Goal: Task Accomplishment & Management: Complete application form

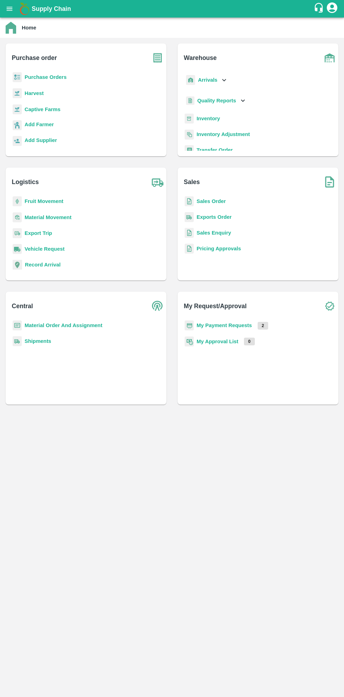
click at [58, 75] on b "Purchase Orders" at bounding box center [46, 77] width 42 height 6
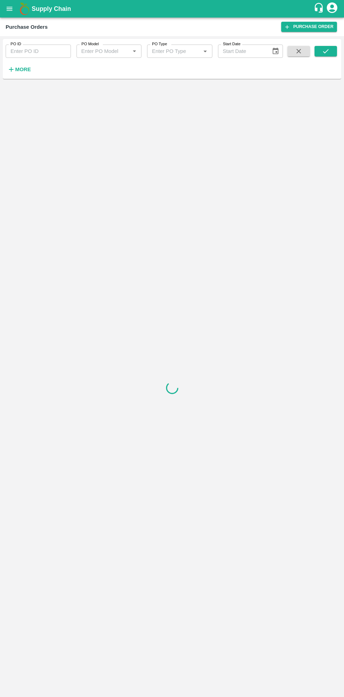
click at [27, 72] on strong "More" at bounding box center [23, 70] width 16 height 6
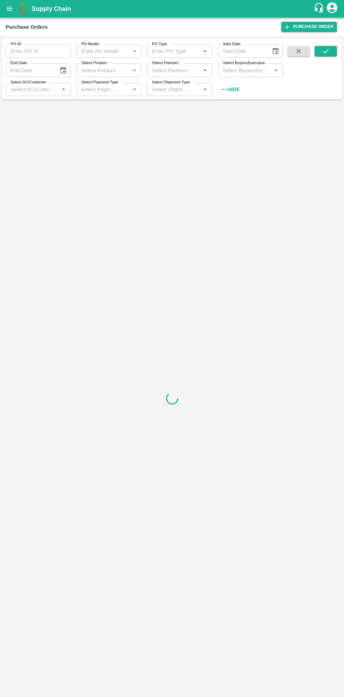
click at [245, 69] on input "Select Buyers/Executive" at bounding box center [244, 70] width 49 height 9
type input "sagar"
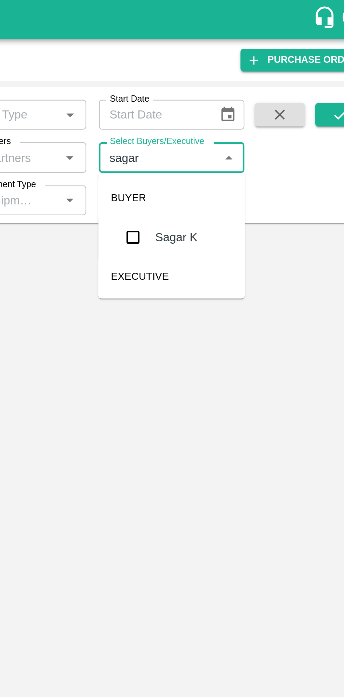
click at [231, 107] on input "checkbox" at bounding box center [233, 106] width 14 height 14
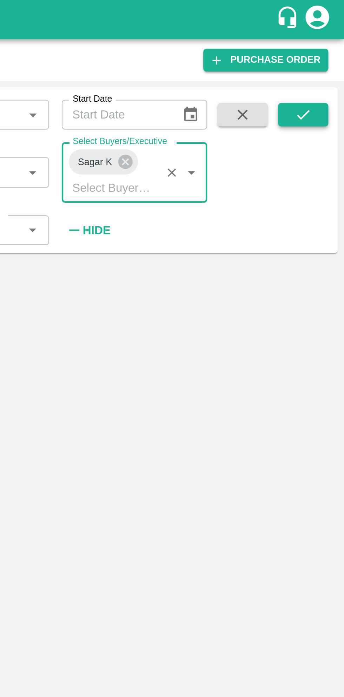
click at [326, 49] on icon "submit" at bounding box center [326, 51] width 8 height 8
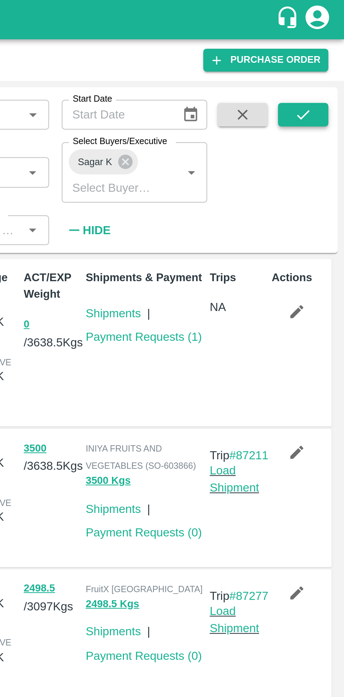
click at [335, 50] on button "submit" at bounding box center [325, 51] width 22 height 11
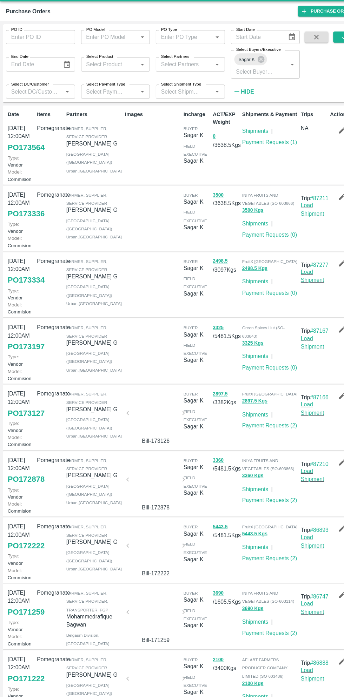
click at [24, 162] on link "PO 173564" at bounding box center [24, 155] width 35 height 13
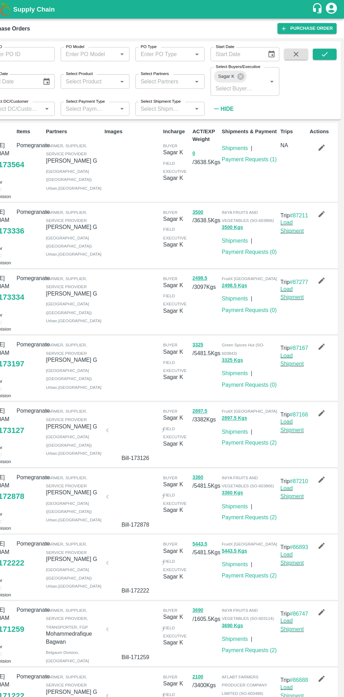
click at [321, 139] on icon "button" at bounding box center [323, 139] width 6 height 6
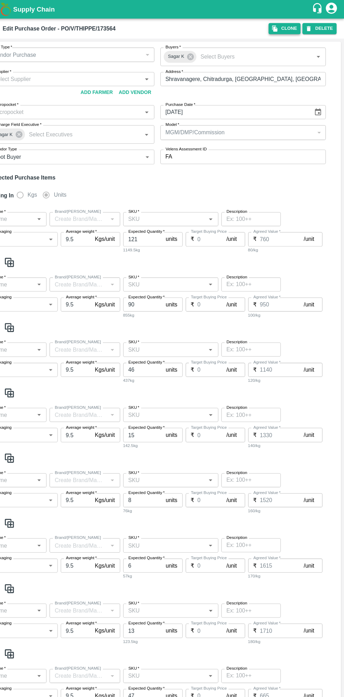
click at [289, 25] on button "Clone" at bounding box center [288, 27] width 30 height 10
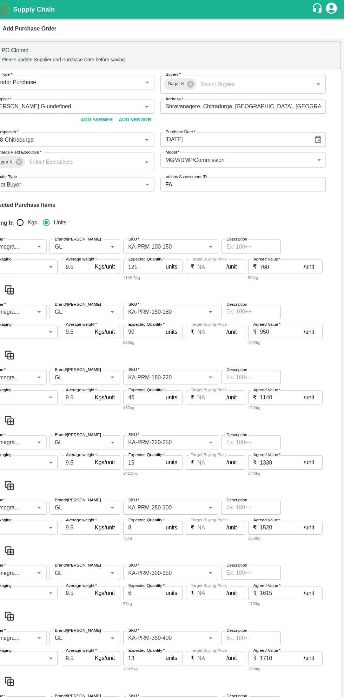
type input "Thippeswamy G-undefined"
type input "118-Chitradurga"
type input "Pomegranate"
type input "GL"
type input "KA-PRM-100-150"
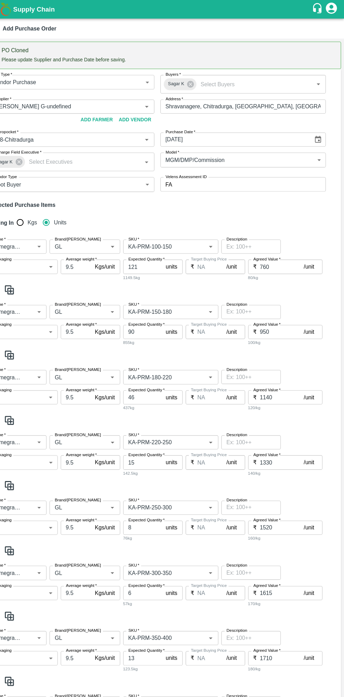
type input "NA"
type input "Pomegranate"
type input "GL"
type input "KA-PRM-150-180"
type input "NA"
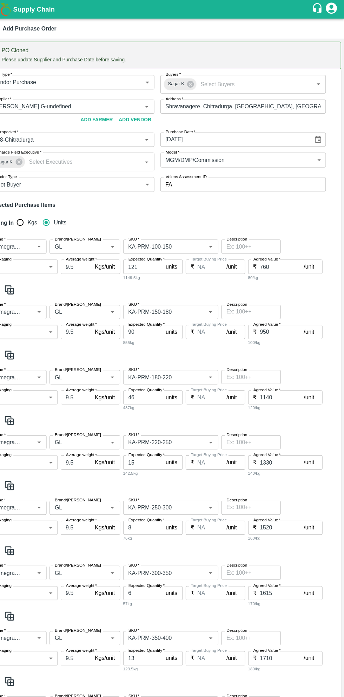
type input "Pomegranate"
type input "GL"
type input "KA-PRM-180-220"
type input "NA"
type input "Pomegranate"
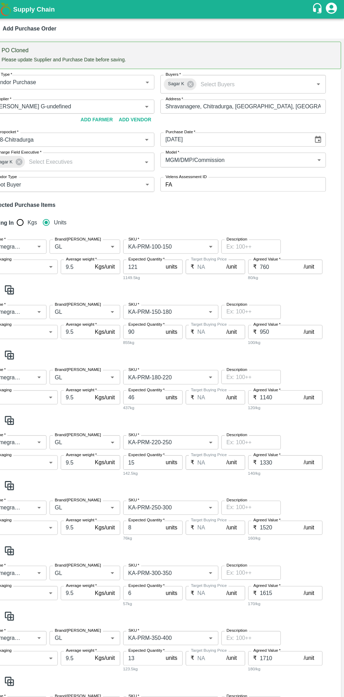
type input "GL"
type input "KA-PRM-220-250"
type input "NA"
type input "Pomegranate"
type input "GL"
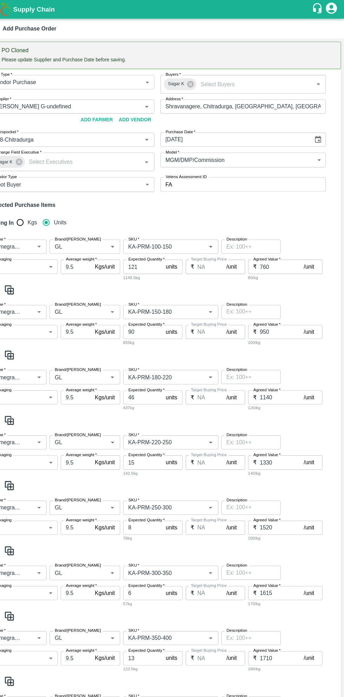
type input "KA-PRM-250-300"
type input "NA"
type input "Pomegranate"
type input "GL"
type input "KA-PRM-300-350"
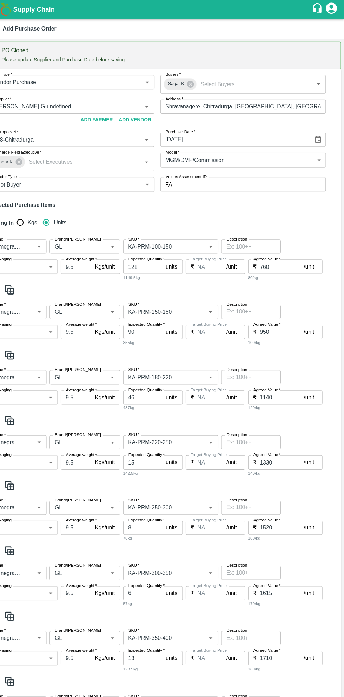
type input "NA"
type input "Pomegranate"
type input "GL"
type input "KA-PRM-350-400"
type input "NA"
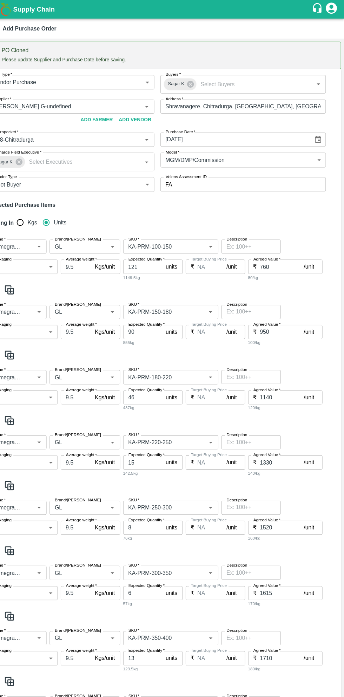
type input "Pomegranate"
type input "GL"
type input "KA-SUPR-180++"
type input "NA"
type input "Pomegranate"
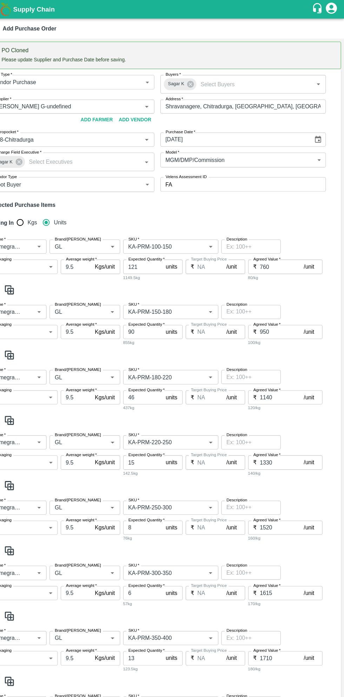
type input "GL"
type input "KA-SUPR-100++"
type input "NA"
type input "Pomegranate"
type input "GL"
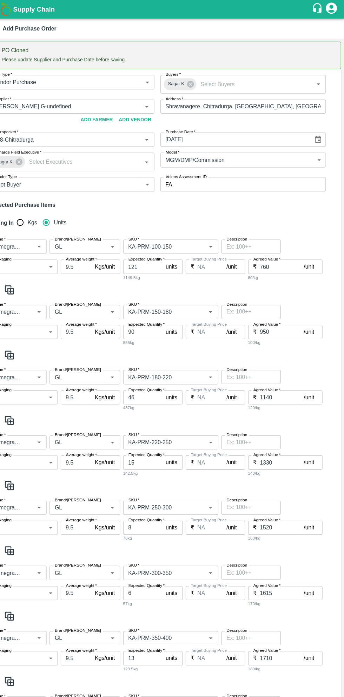
type input "KA-Loose A"
type input "NA"
type input "Pomegranate"
type input "GL"
type input "KA-Green"
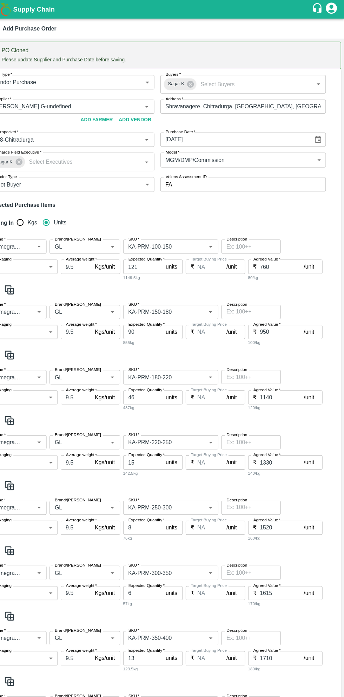
type input "NA"
type input "Pomegranate"
type input "GL"
type input "KA-PRM-180++"
type input "NA"
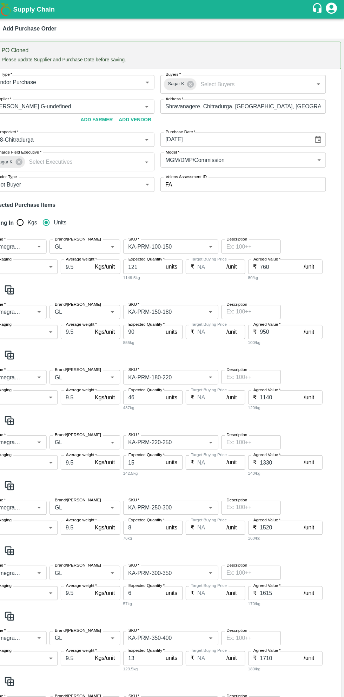
type input "Pomegranate"
type input "GL"
type input "KA-Damage Fruit"
type input "NA"
type input "Pomegranate"
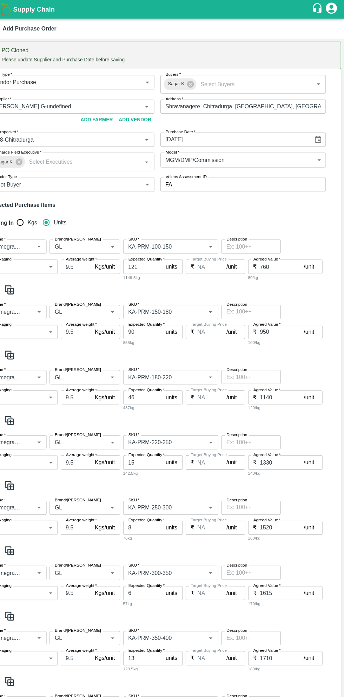
type input "GL"
type input "KA-Loose B"
type input "NA"
click at [317, 131] on icon "Choose date" at bounding box center [319, 132] width 8 height 8
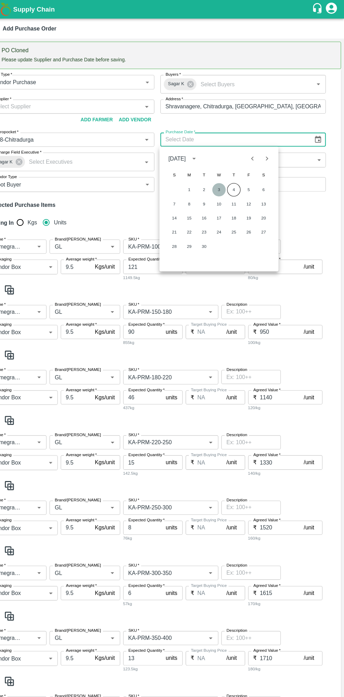
click at [226, 179] on button "3" at bounding box center [226, 179] width 13 height 13
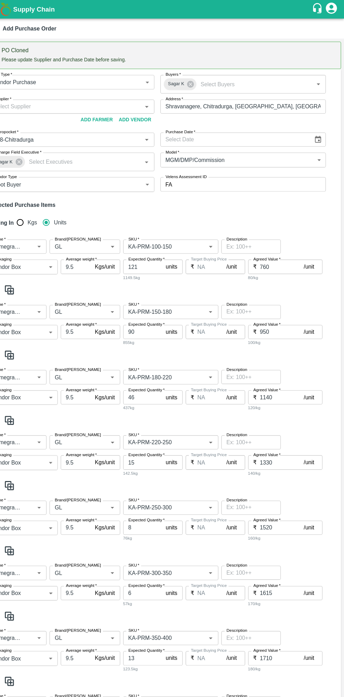
type input "03/09/2025"
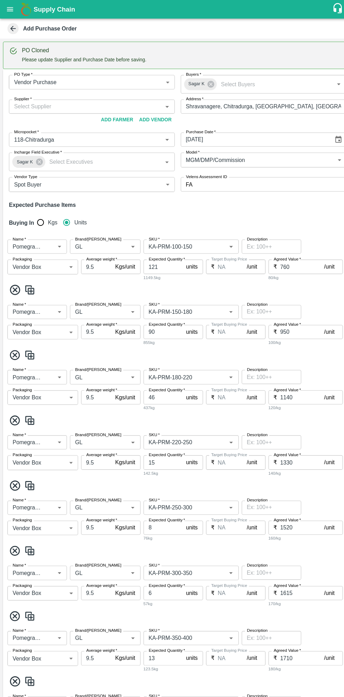
click at [94, 99] on input "Supplier   *" at bounding box center [81, 100] width 141 height 9
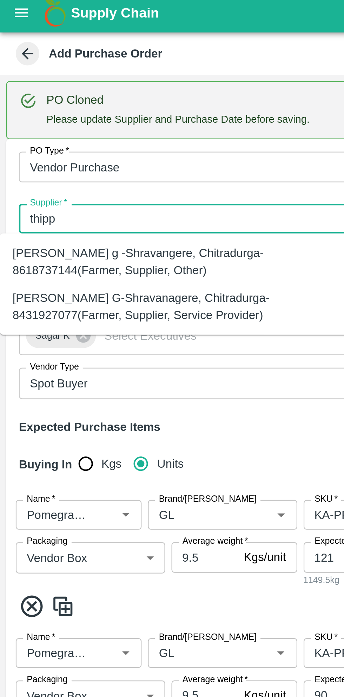
click at [62, 138] on div "Thippeswamy G-Shravanagere, Chitradurga-8431927077(Farmer, Supplier, Service Pr…" at bounding box center [78, 140] width 145 height 16
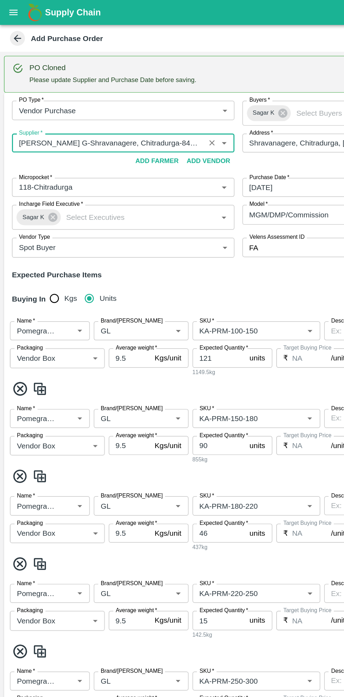
scroll to position [2, 0]
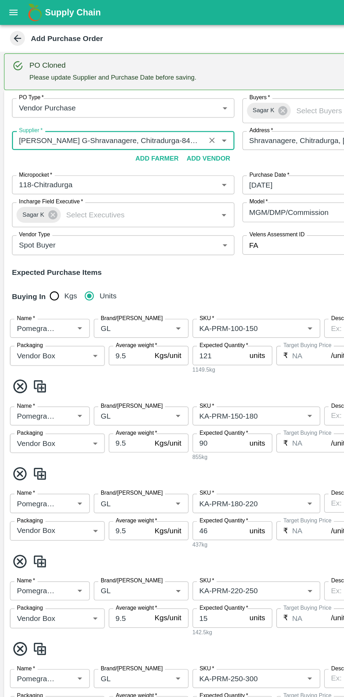
type input "Thippeswamy G-Shravanagere, Chitradurga-8431927077(Farmer, Supplier, Service Pr…"
click at [93, 231] on input "Brand/[PERSON_NAME]" at bounding box center [89, 231] width 42 height 9
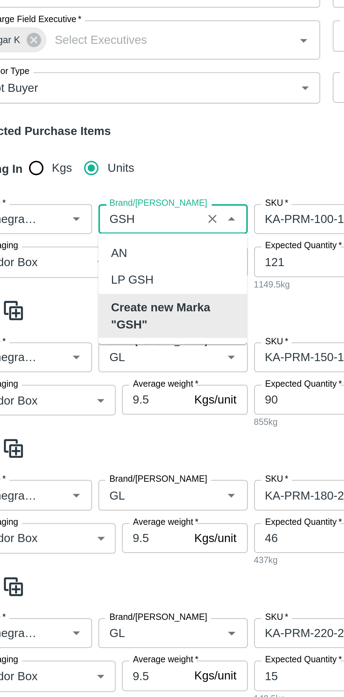
scroll to position [0, 0]
click at [97, 277] on b "Create new Marka "GSH"" at bounding box center [99, 275] width 55 height 16
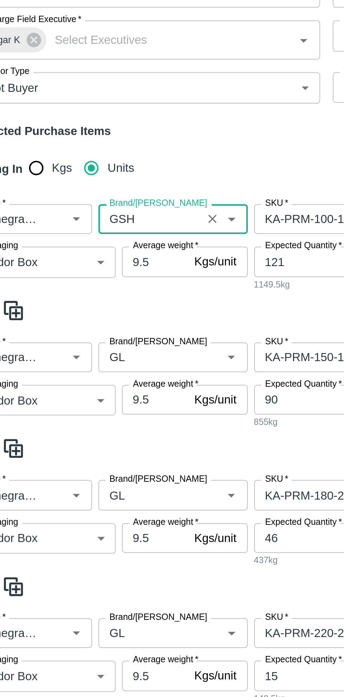
scroll to position [48, 0]
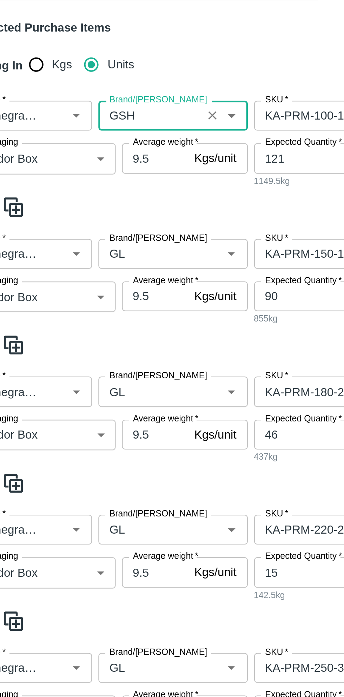
type input "GSH"
click at [96, 246] on input "Brand/[PERSON_NAME]" at bounding box center [89, 246] width 42 height 9
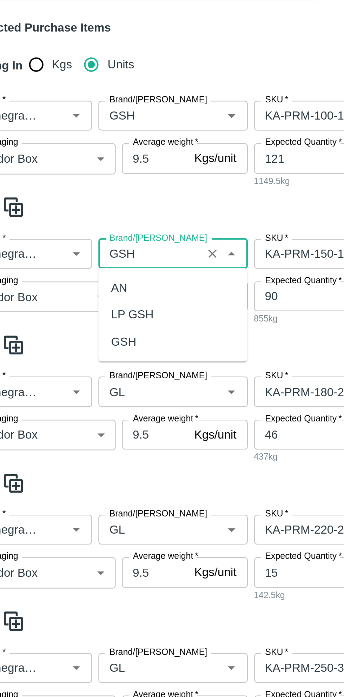
scroll to position [0, 0]
click at [79, 288] on div "GSH" at bounding box center [77, 286] width 11 height 8
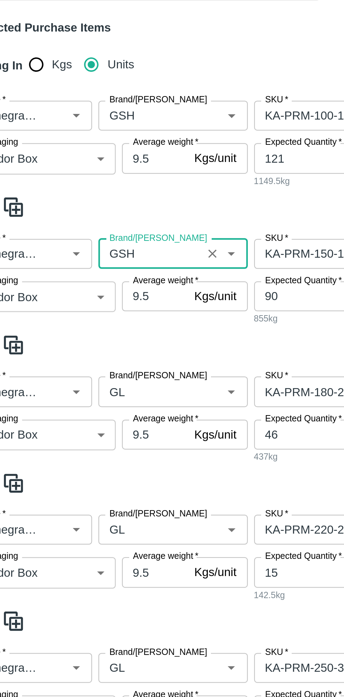
type input "GSH"
click at [88, 303] on input "Brand/[PERSON_NAME]" at bounding box center [89, 307] width 42 height 9
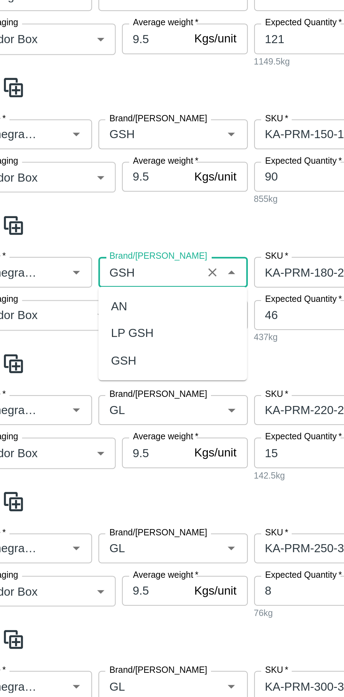
click at [82, 294] on div "GSH" at bounding box center [77, 294] width 11 height 8
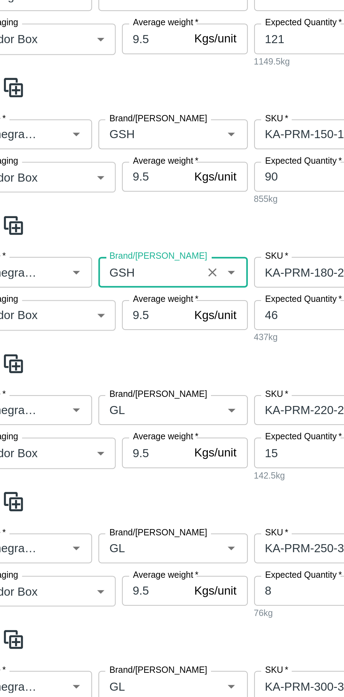
type input "GSH"
click at [89, 312] on input "Brand/[PERSON_NAME]" at bounding box center [89, 316] width 42 height 9
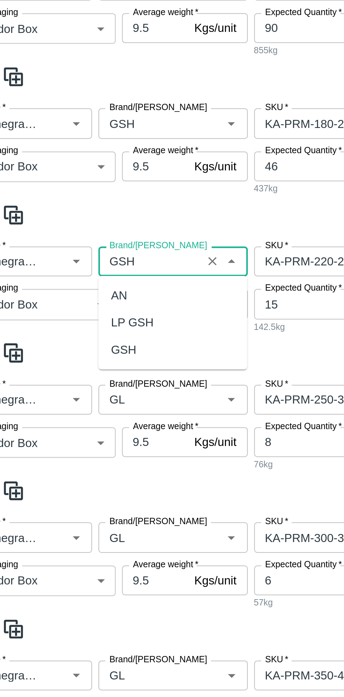
click at [81, 290] on div "GSH" at bounding box center [77, 290] width 11 height 8
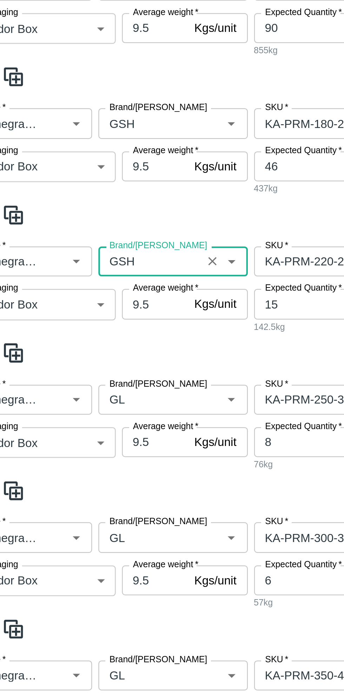
type input "GSH"
click at [91, 307] on input "Brand/[PERSON_NAME]" at bounding box center [89, 311] width 42 height 9
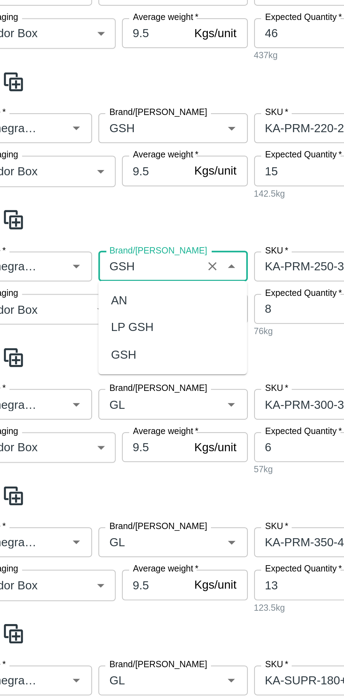
click at [82, 291] on div "GSH" at bounding box center [77, 292] width 11 height 8
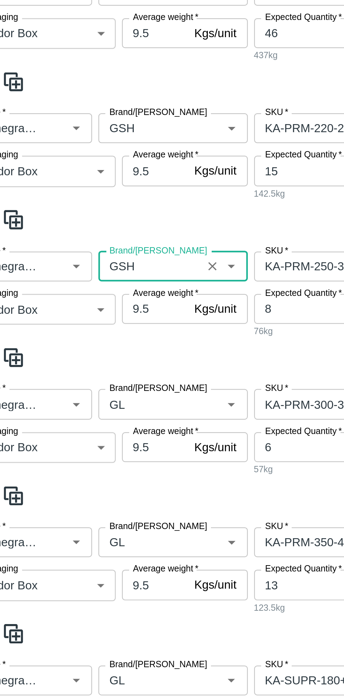
type input "GSH"
click at [94, 309] on input "Brand/[PERSON_NAME]" at bounding box center [89, 313] width 42 height 9
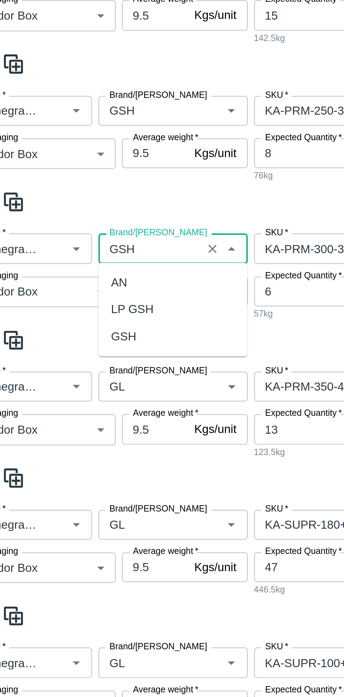
click at [82, 284] on div "GSH" at bounding box center [77, 284] width 11 height 8
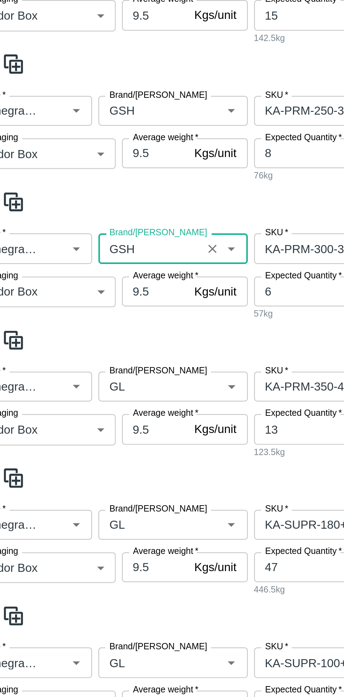
type input "GSH"
click at [97, 301] on input "Brand/[PERSON_NAME]" at bounding box center [89, 305] width 42 height 9
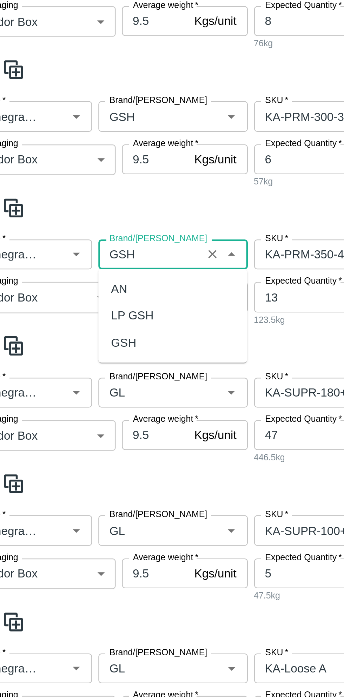
click at [80, 288] on div "GSH" at bounding box center [77, 286] width 11 height 8
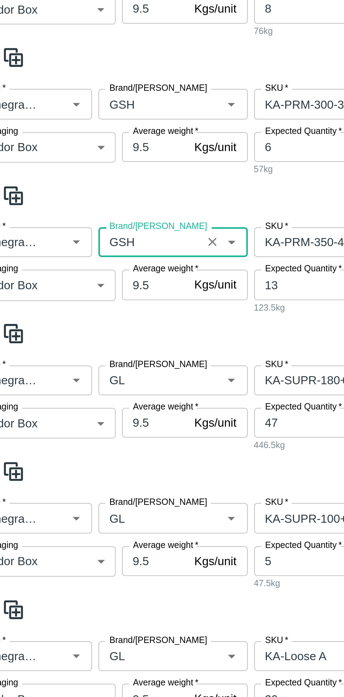
type input "GSH"
click at [93, 298] on input "Brand/[PERSON_NAME]" at bounding box center [89, 302] width 42 height 9
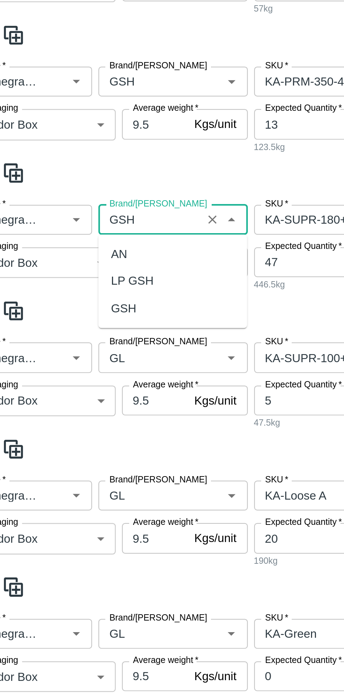
scroll to position [0, 0]
click at [81, 274] on div "GSH" at bounding box center [77, 271] width 11 height 8
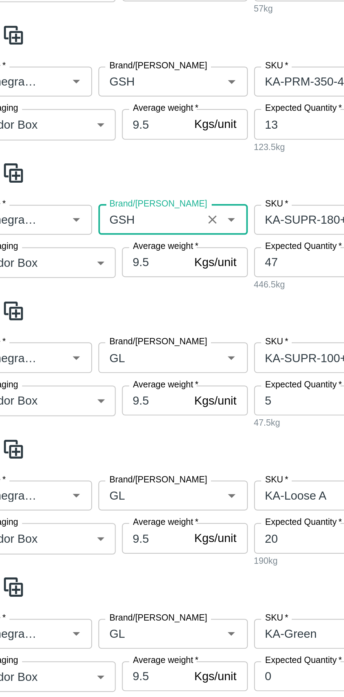
scroll to position [455, 0]
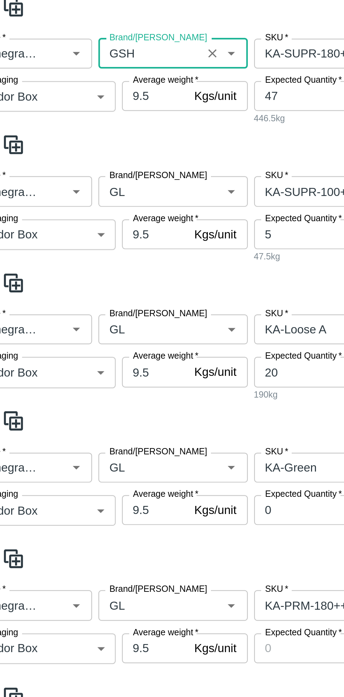
type input "GSH"
click at [92, 272] on input "Brand/[PERSON_NAME]" at bounding box center [89, 271] width 42 height 9
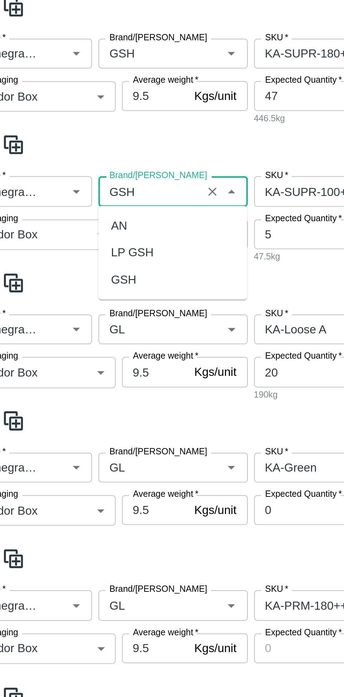
scroll to position [0, 0]
click at [79, 310] on div "GSH" at bounding box center [77, 311] width 11 height 8
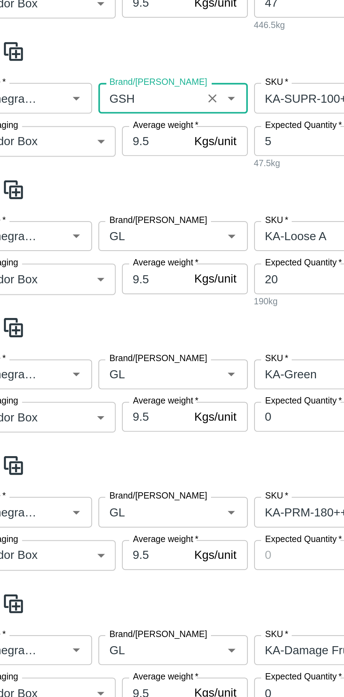
type input "GSH"
click at [90, 334] on input "Brand/[PERSON_NAME]" at bounding box center [89, 332] width 42 height 9
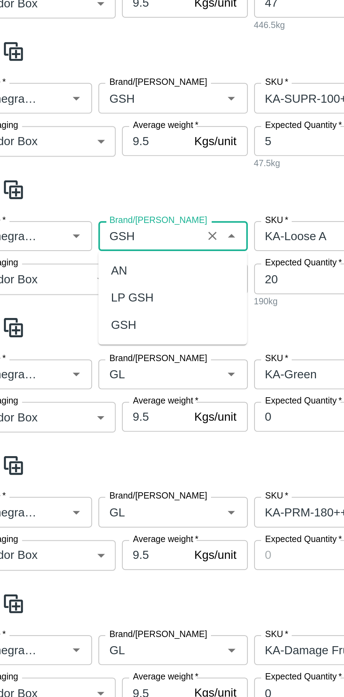
click at [81, 371] on div "GSH" at bounding box center [77, 373] width 11 height 8
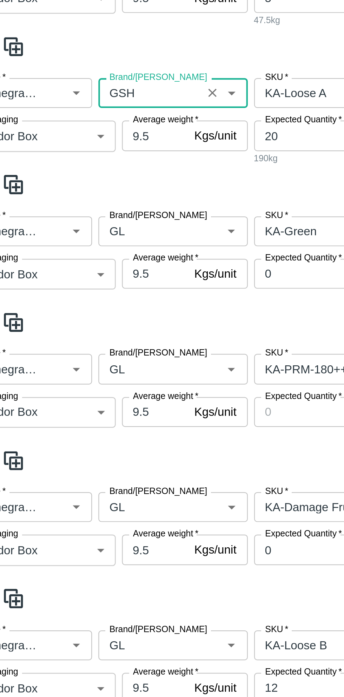
type input "GSH"
click at [92, 396] on input "Brand/[PERSON_NAME]" at bounding box center [89, 394] width 42 height 9
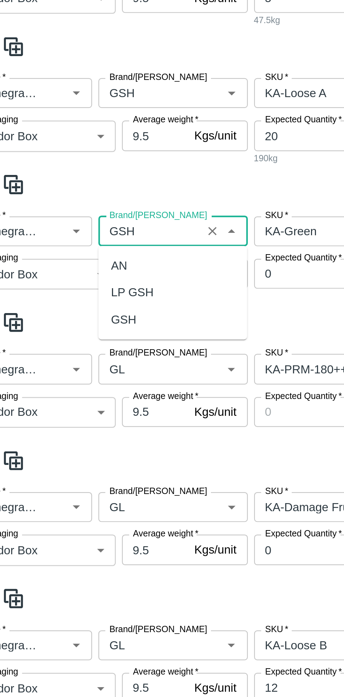
click at [81, 432] on div "GSH" at bounding box center [77, 434] width 11 height 8
type input "GSH"
click at [88, 455] on input "Brand/[PERSON_NAME]" at bounding box center [89, 455] width 42 height 9
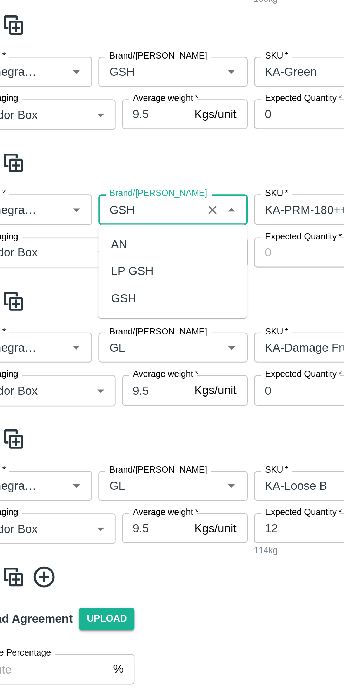
click at [80, 497] on div "GSH" at bounding box center [77, 496] width 11 height 8
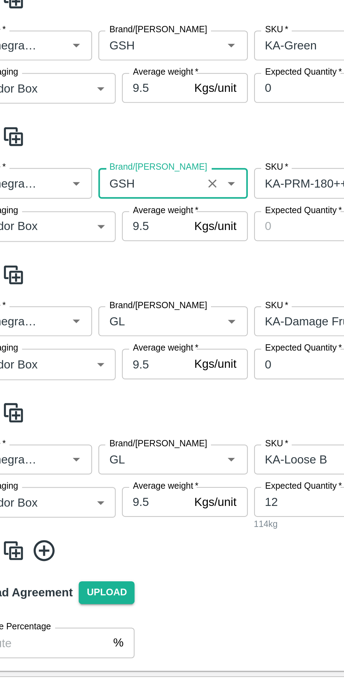
type input "GSH"
click at [87, 519] on input "Brand/[PERSON_NAME]" at bounding box center [89, 517] width 42 height 9
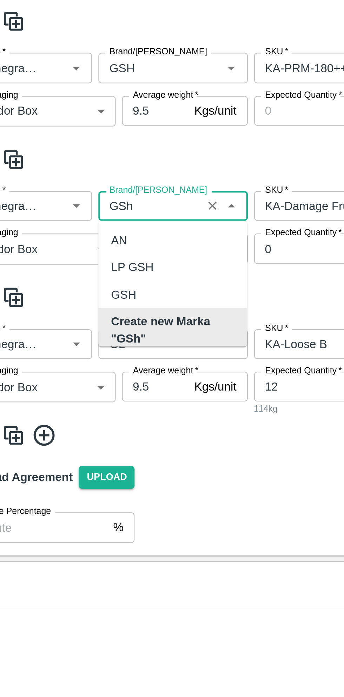
scroll to position [3, 0]
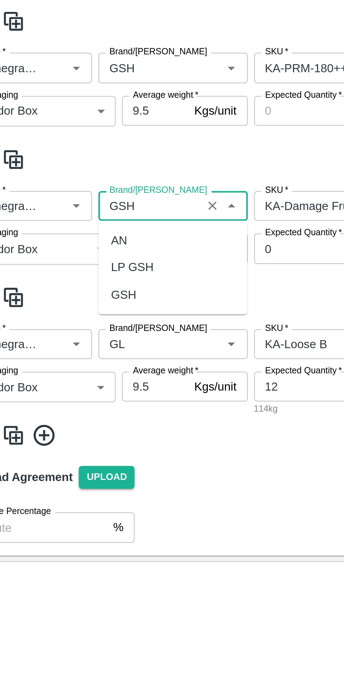
click at [80, 560] on div "GSH" at bounding box center [77, 557] width 11 height 8
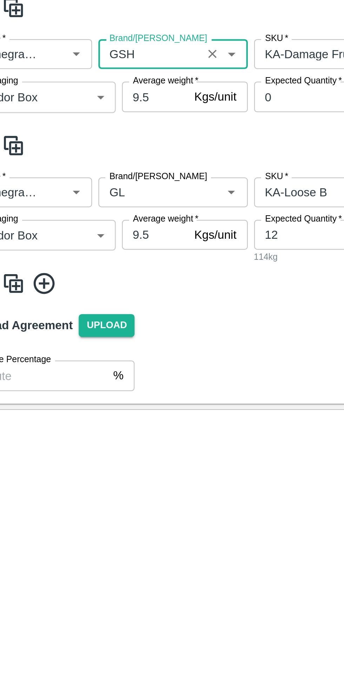
type input "GSH"
click at [90, 582] on input "Brand/[PERSON_NAME]" at bounding box center [89, 579] width 42 height 9
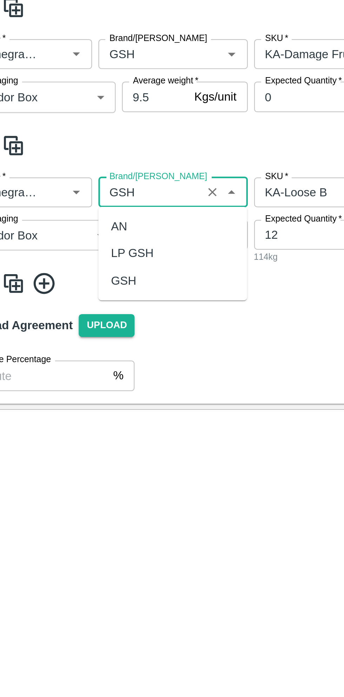
click at [81, 620] on div "GSH" at bounding box center [77, 619] width 11 height 8
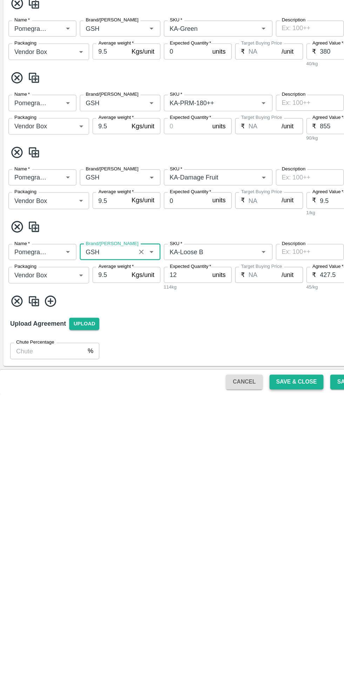
type input "GSH"
click at [242, 687] on button "Save & Close" at bounding box center [245, 687] width 45 height 12
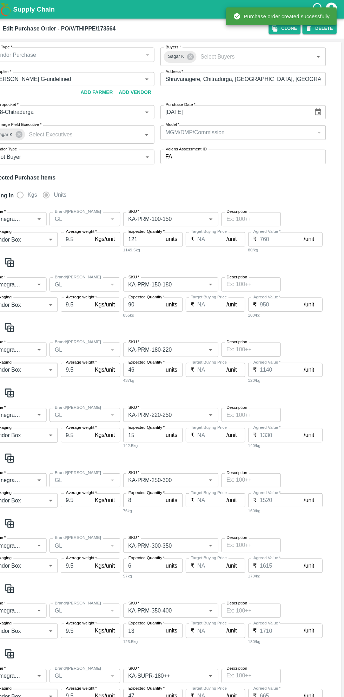
click at [13, 25] on icon at bounding box center [12, 27] width 8 height 8
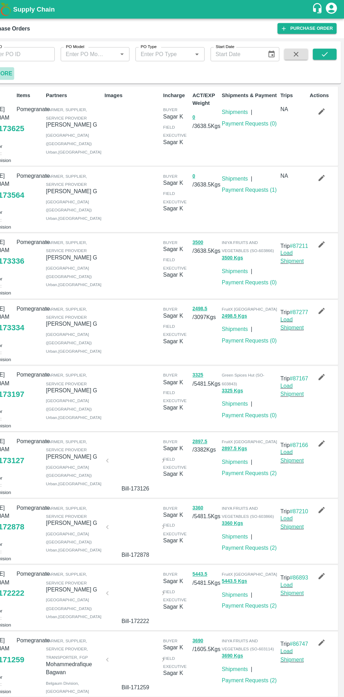
click at [30, 70] on button "More" at bounding box center [19, 69] width 27 height 12
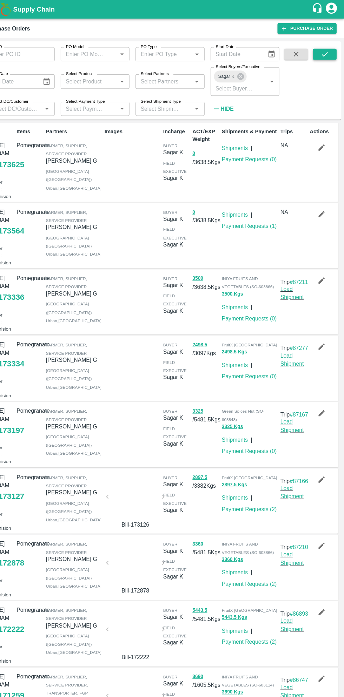
click at [324, 51] on icon "submit" at bounding box center [326, 51] width 8 height 8
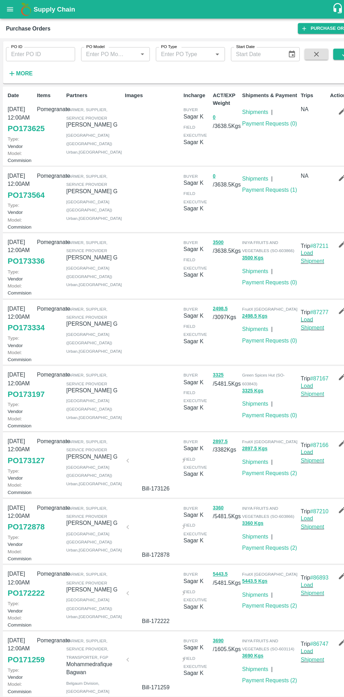
click at [29, 126] on link "PO 173625" at bounding box center [24, 121] width 35 height 13
